Goal: Information Seeking & Learning: Find specific fact

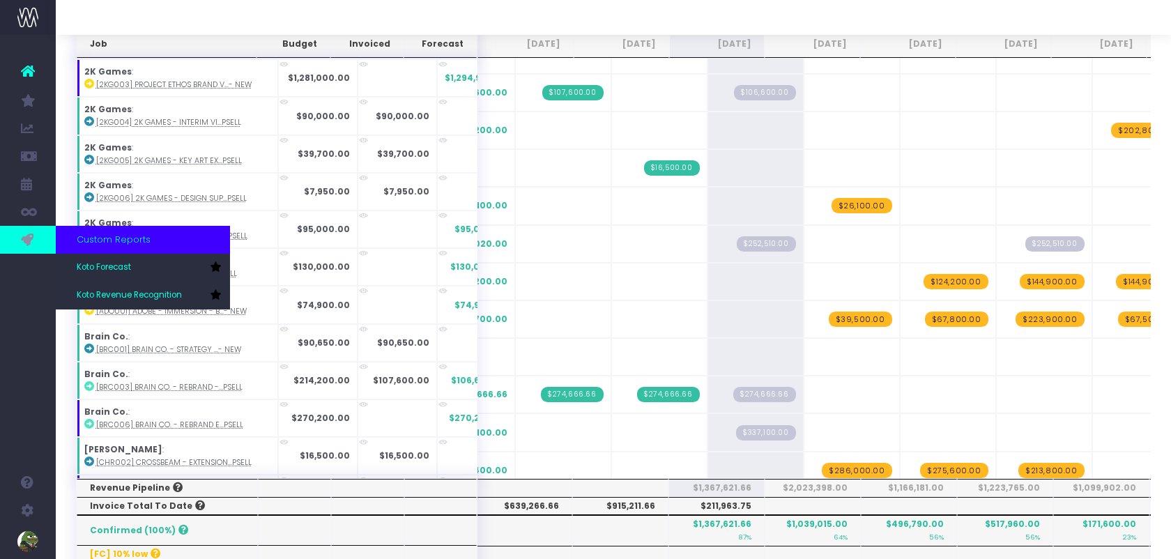
scroll to position [288, 0]
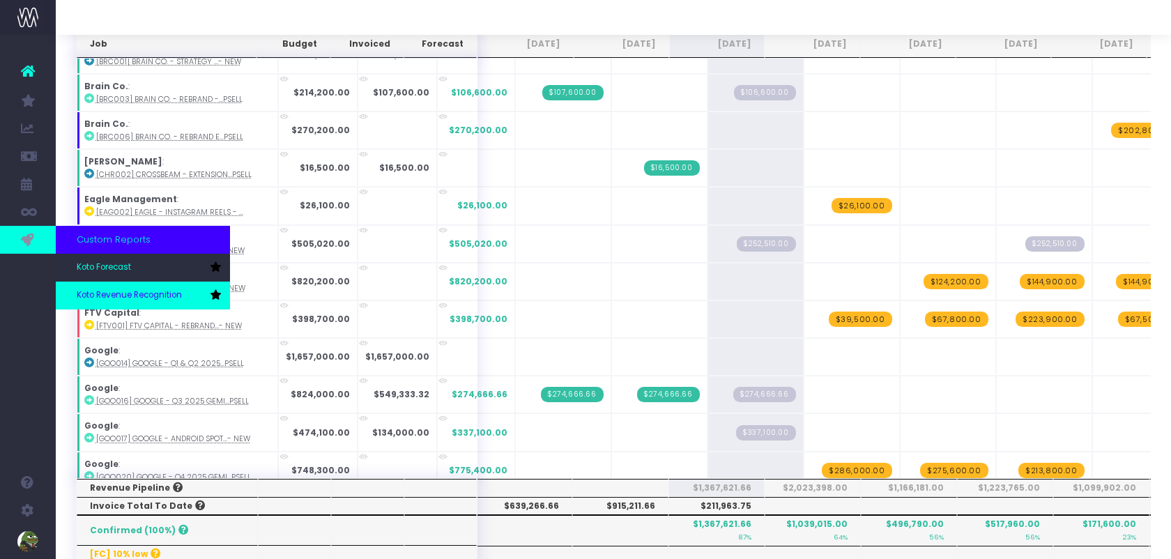
click at [100, 294] on span "Koto Revenue Recognition" at bounding box center [129, 295] width 105 height 13
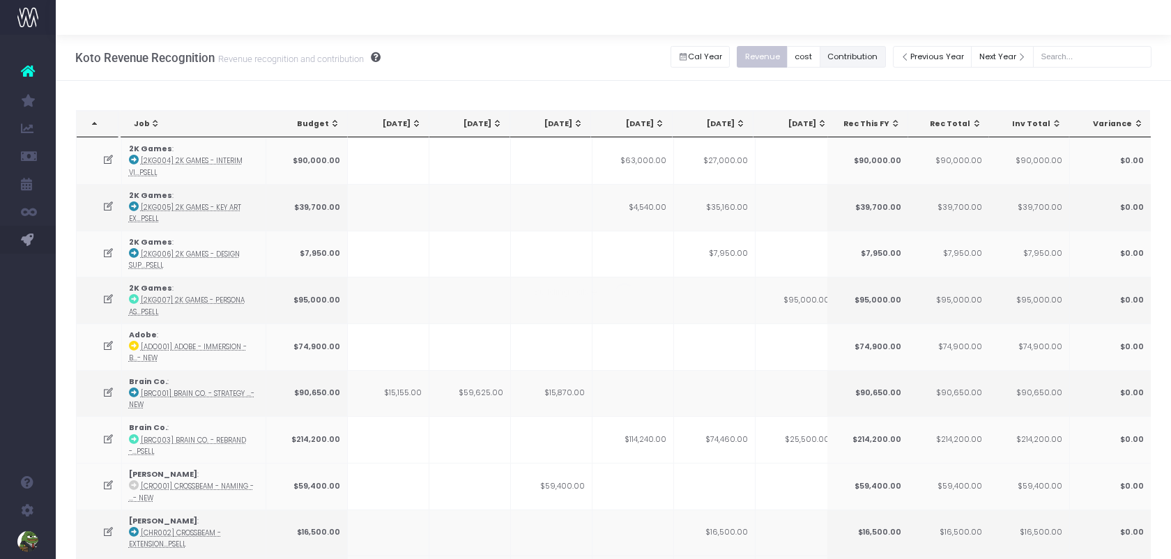
click at [875, 54] on button "Contribution" at bounding box center [853, 57] width 66 height 22
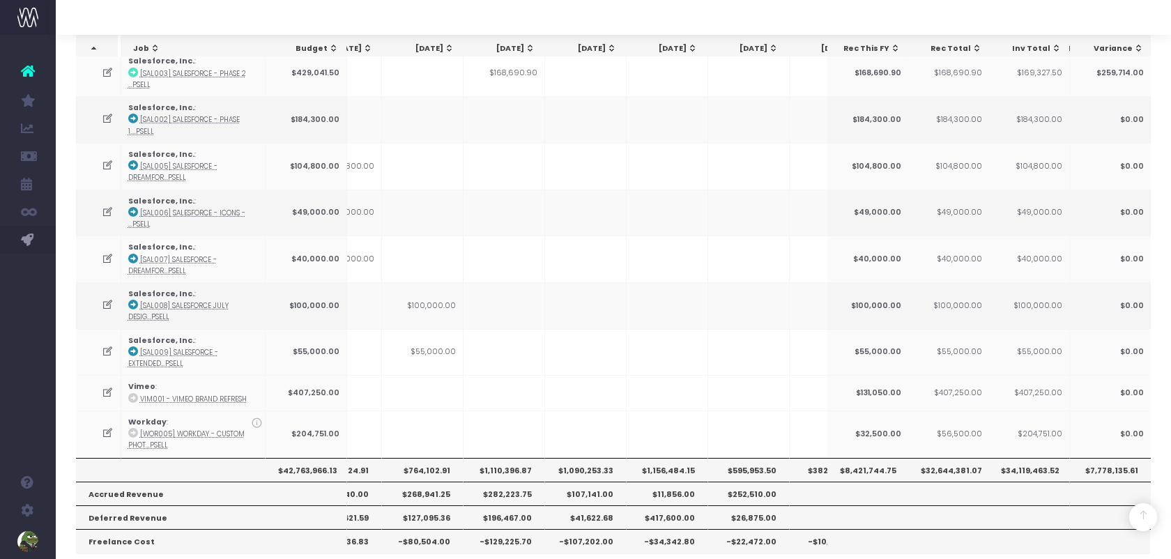
scroll to position [1985, 0]
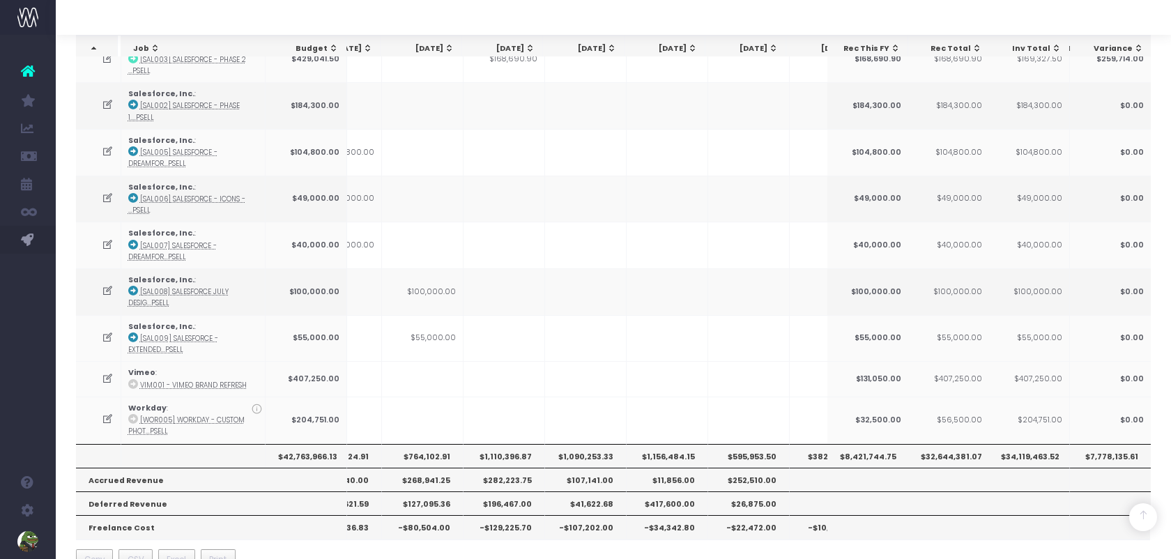
click at [597, 444] on th "$1,090,253.33" at bounding box center [586, 456] width 82 height 24
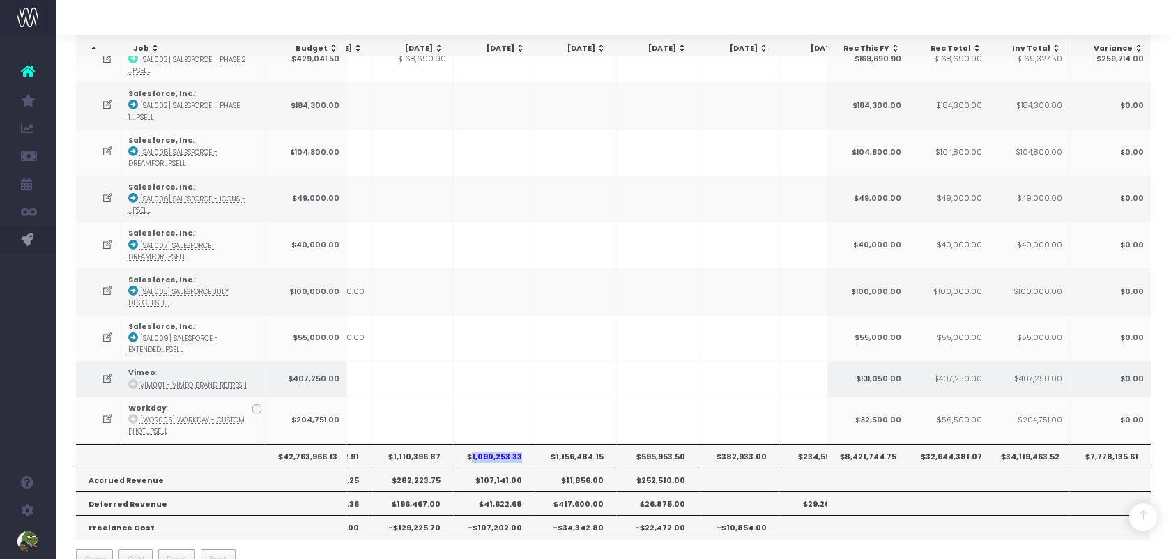
scroll to position [0, 319]
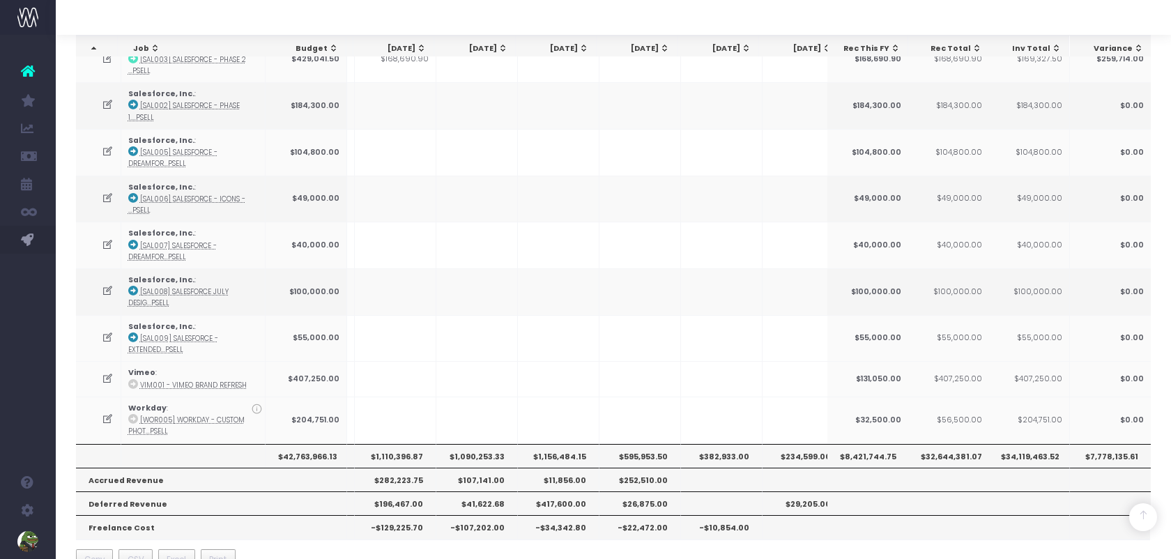
click at [650, 444] on th "$595,953.50" at bounding box center [640, 456] width 82 height 24
copy th "595,953.50"
click at [569, 444] on th "$1,156,484.15" at bounding box center [559, 456] width 82 height 24
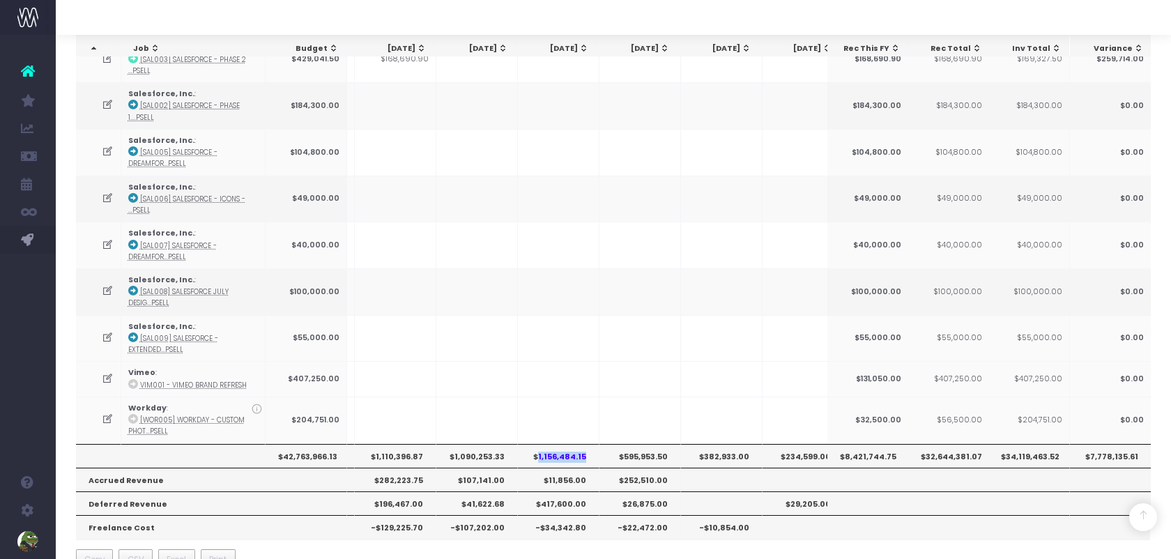
copy th "1,156,484.15"
click at [723, 444] on th "$382,933.00" at bounding box center [722, 456] width 82 height 24
copy th "382,933.00"
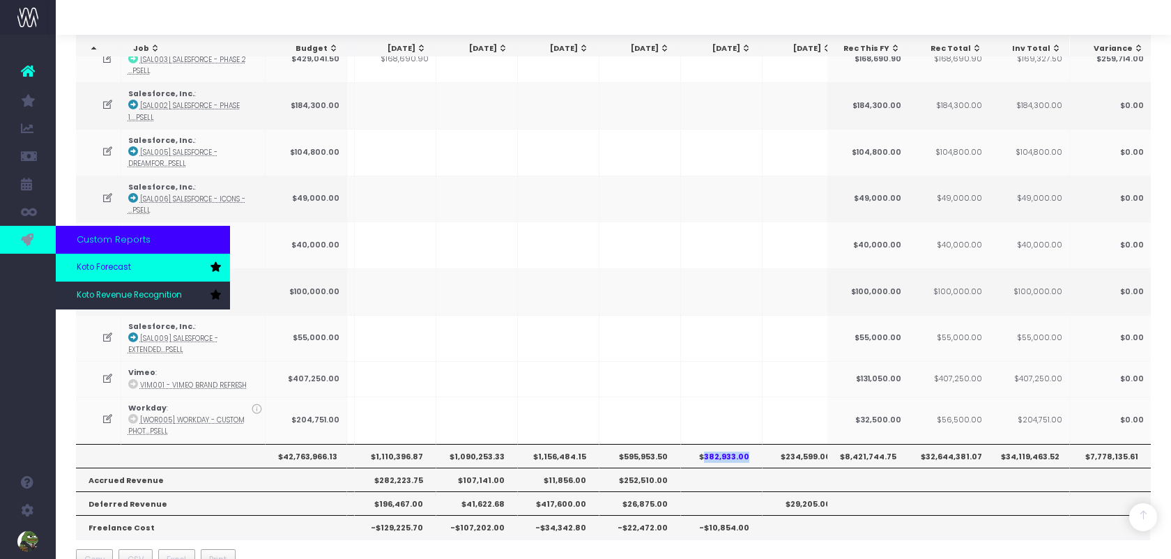
click at [127, 264] on span "Koto Forecast" at bounding box center [104, 267] width 54 height 13
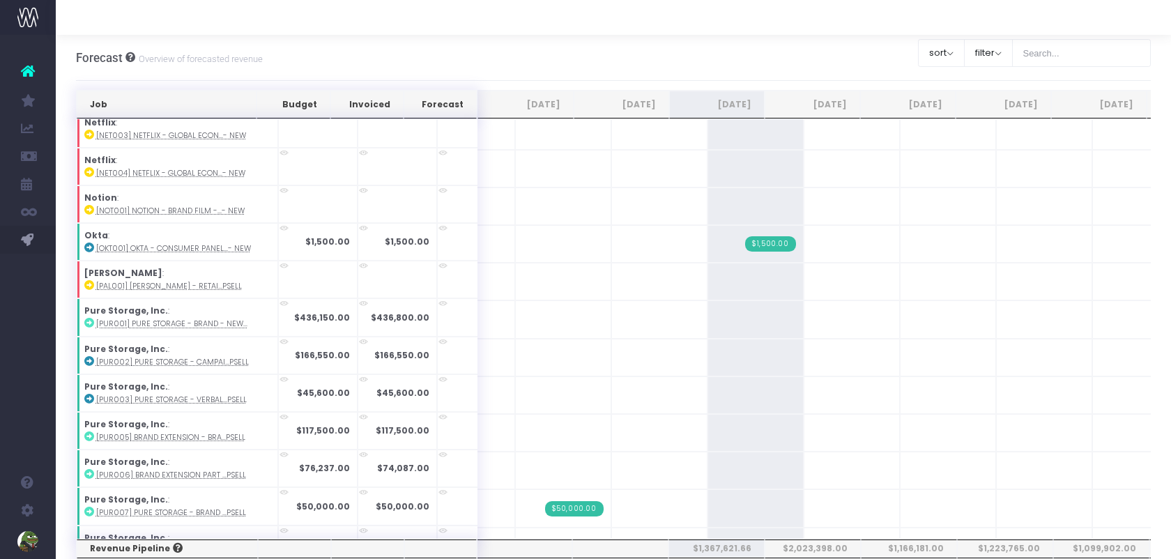
click at [816, 549] on th "$2,023,398.00" at bounding box center [813, 549] width 96 height 18
copy th "2,023,398.00"
click at [906, 542] on th "$1,166,181.00" at bounding box center [909, 549] width 96 height 18
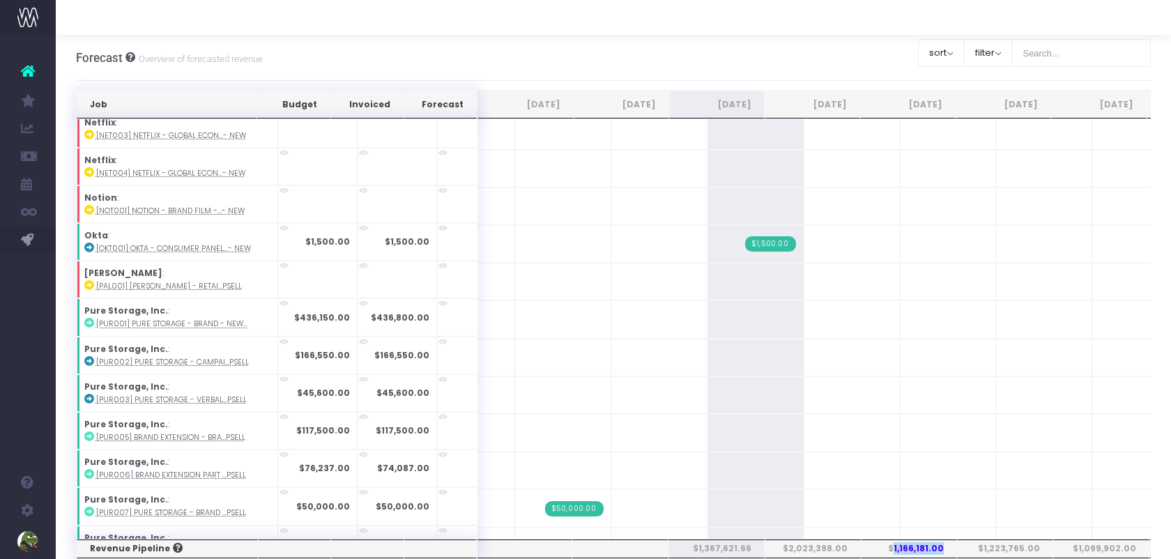
copy th "1,166,181.00"
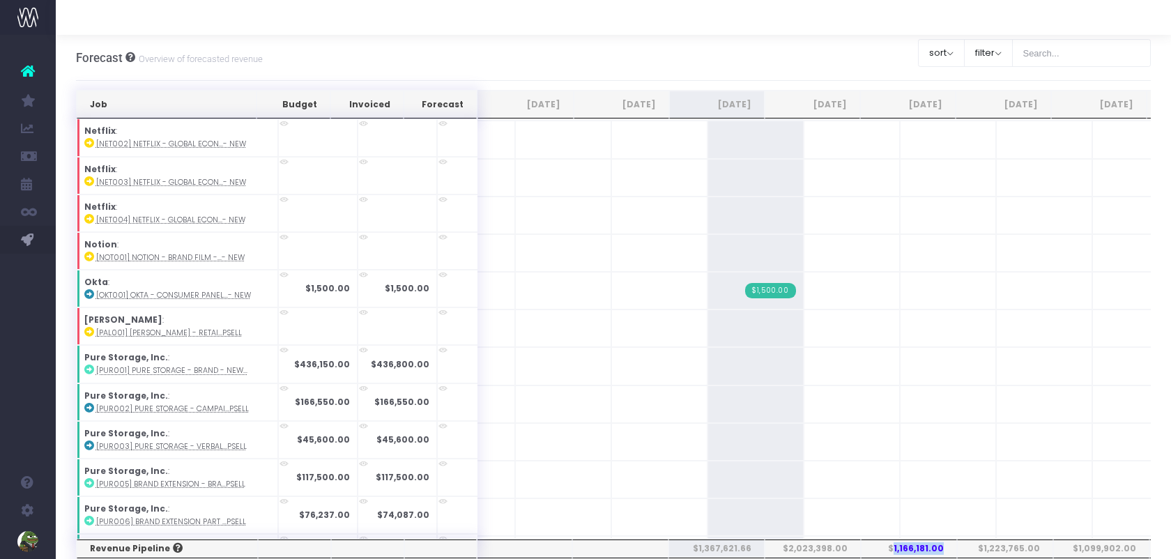
scroll to position [1160, 0]
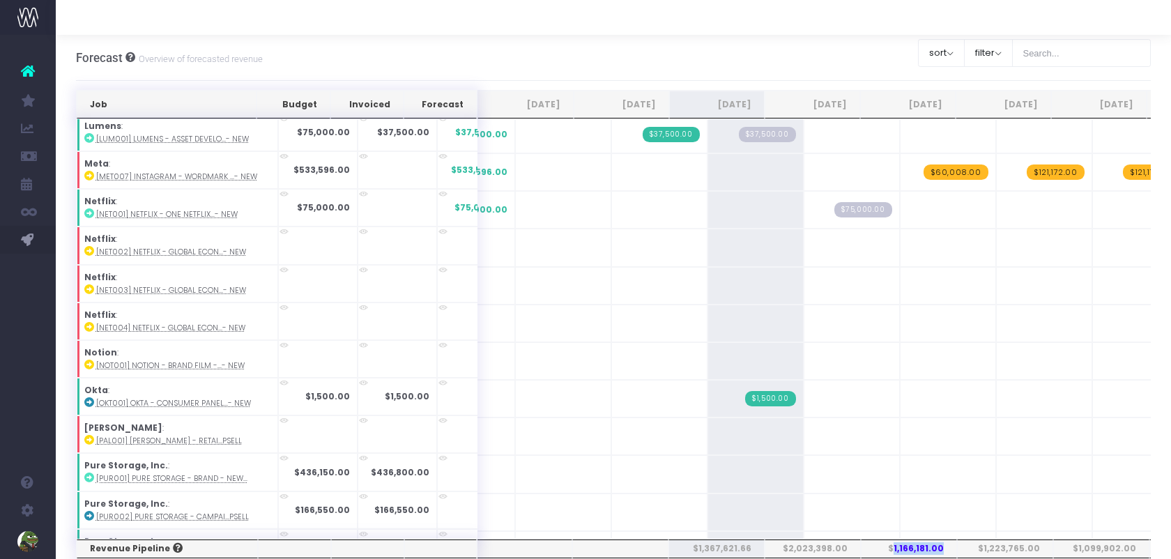
copy th "1,166,181.00"
click at [1006, 543] on th "$1,223,765.00" at bounding box center [1005, 549] width 96 height 18
copy th "1,223,765.00"
